Goal: Task Accomplishment & Management: Use online tool/utility

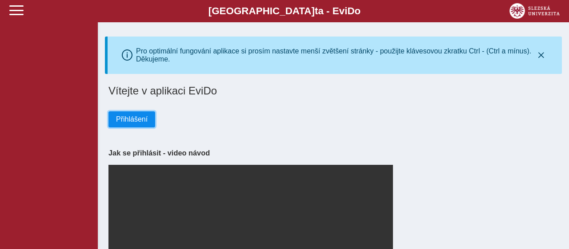
click at [128, 121] on span "Přihlášení" at bounding box center [132, 119] width 32 height 8
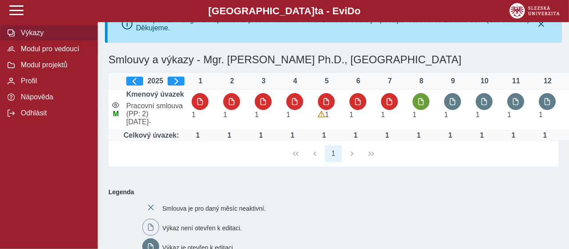
scroll to position [29, 0]
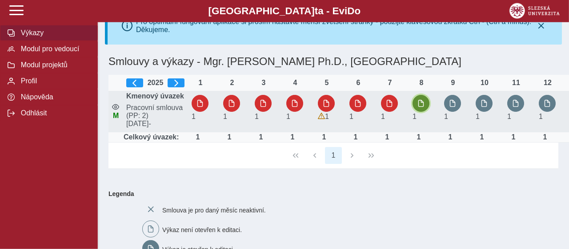
click at [421, 107] on span "button" at bounding box center [421, 103] width 7 height 7
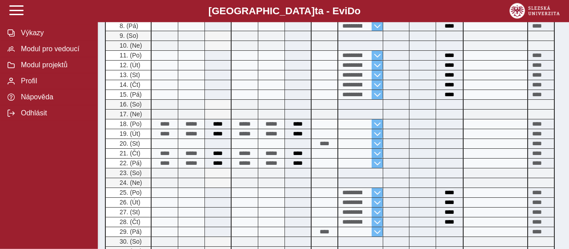
scroll to position [366, 0]
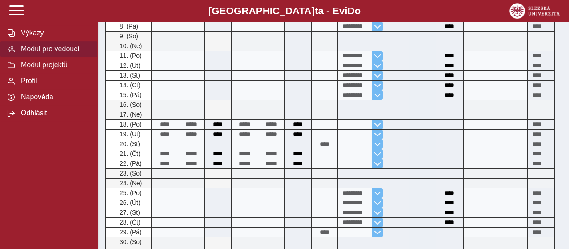
click at [60, 57] on button "Modul pro vedoucí" at bounding box center [49, 49] width 98 height 16
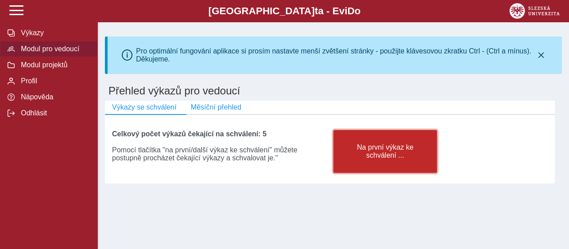
click at [407, 159] on span "Na první výkaz ke schválení ..." at bounding box center [385, 151] width 89 height 16
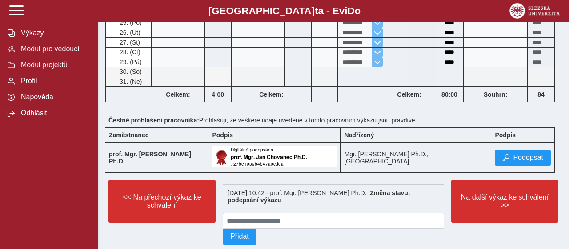
scroll to position [521, 0]
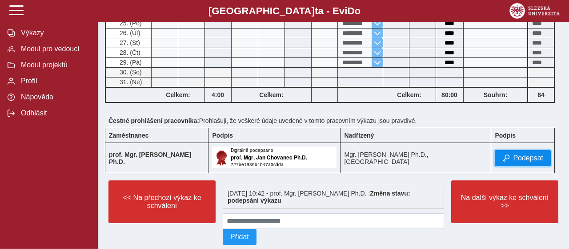
click at [526, 156] on span "Podepsat" at bounding box center [528, 158] width 30 height 8
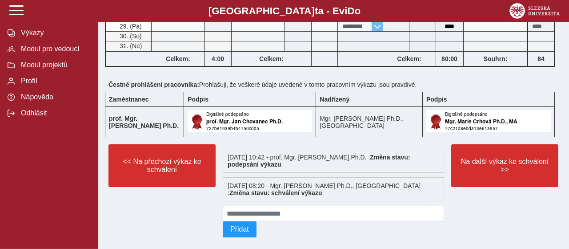
scroll to position [556, 0]
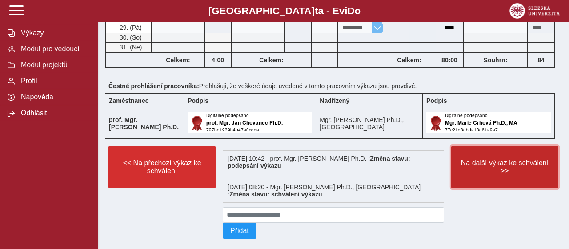
click at [533, 172] on span "Na další výkaz ke schválení >>" at bounding box center [505, 167] width 92 height 16
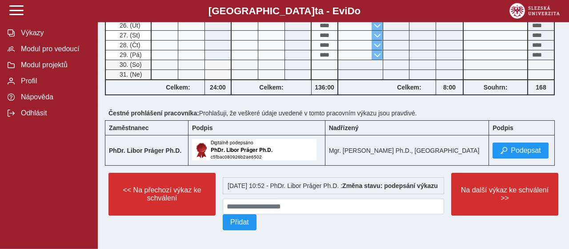
scroll to position [439, 0]
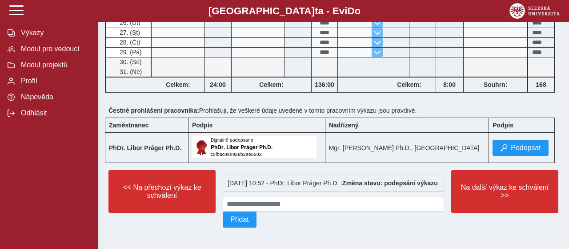
click at [526, 232] on div at bounding box center [333, 234] width 457 height 7
click at [524, 232] on div at bounding box center [333, 234] width 457 height 7
click at [518, 144] on span "Podepsat" at bounding box center [526, 148] width 30 height 8
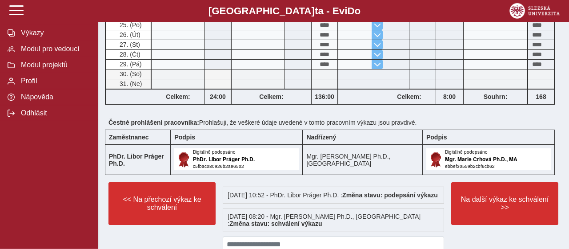
scroll to position [421, 0]
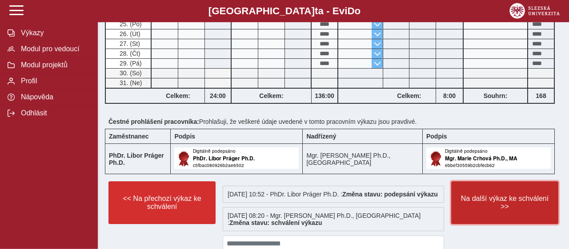
click at [526, 210] on button "Na další výkaz ke schválení >>" at bounding box center [505, 202] width 107 height 43
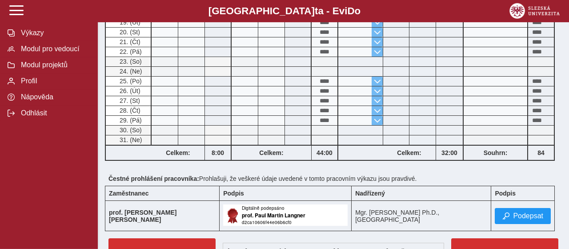
scroll to position [371, 0]
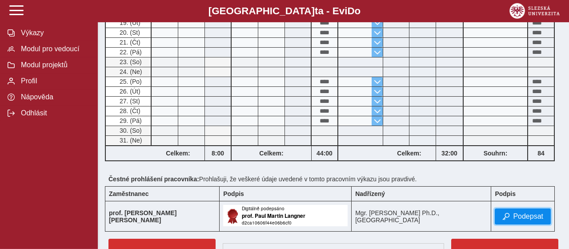
click at [515, 212] on span "Podepsat" at bounding box center [528, 216] width 30 height 8
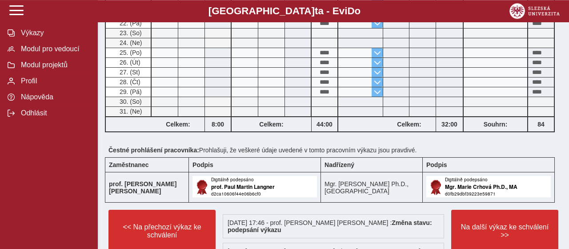
scroll to position [404, 0]
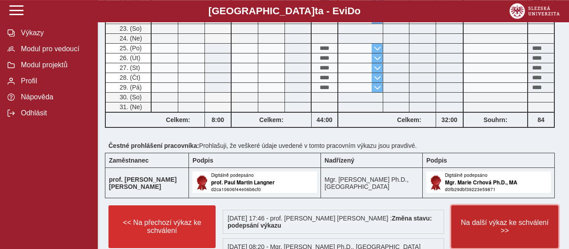
click at [517, 220] on span "Na další výkaz ke schválení >>" at bounding box center [505, 226] width 92 height 16
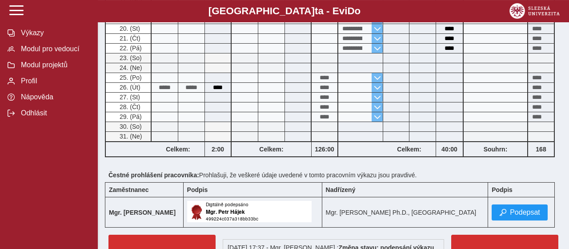
scroll to position [418, 0]
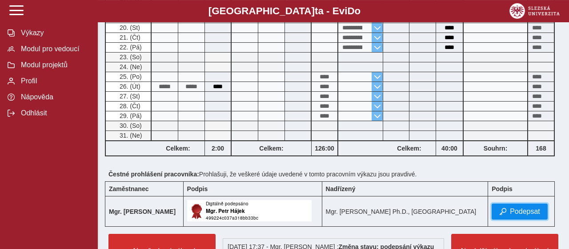
click at [514, 211] on span "Podepsat" at bounding box center [525, 211] width 30 height 8
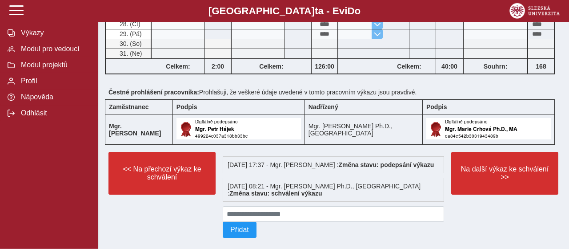
scroll to position [497, 0]
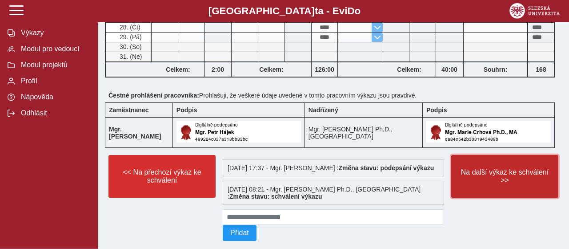
click at [538, 178] on span "Na další výkaz ke schválení >>" at bounding box center [505, 176] width 92 height 16
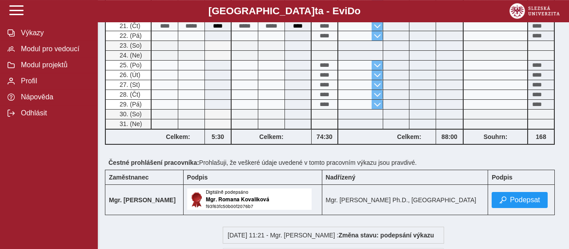
scroll to position [377, 0]
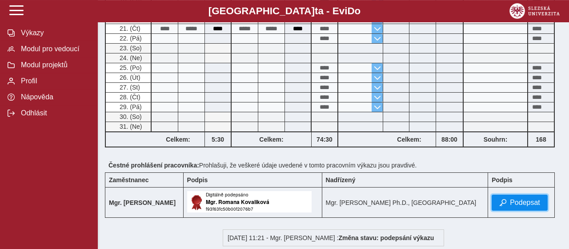
click at [513, 202] on span "Podepsat" at bounding box center [525, 202] width 30 height 8
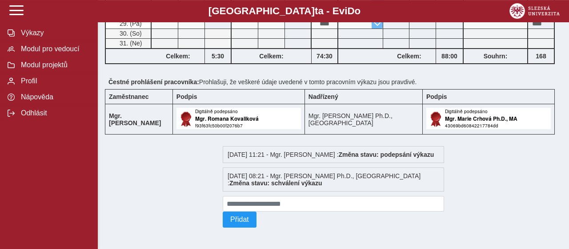
scroll to position [467, 0]
